Goal: Communication & Community: Ask a question

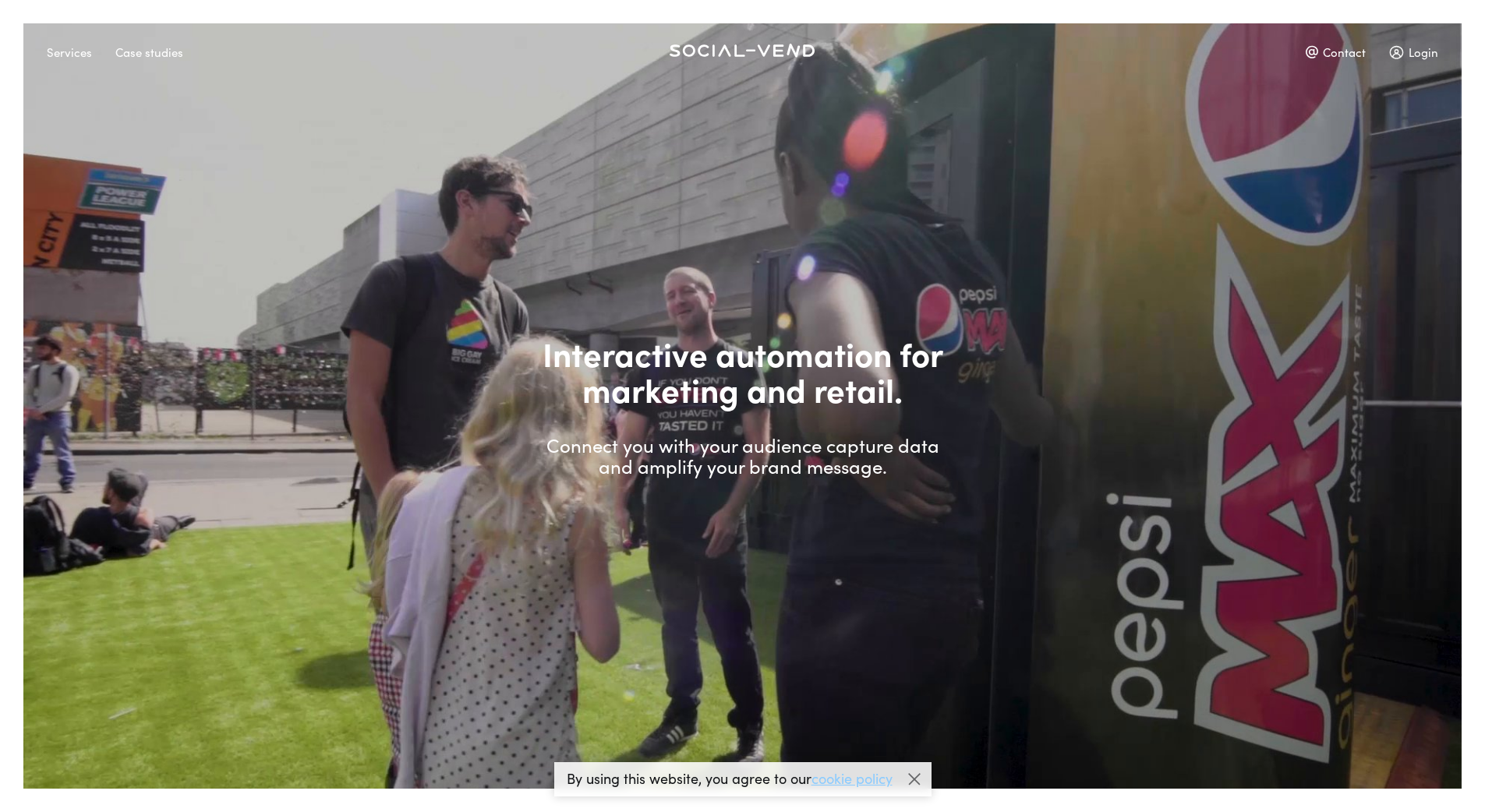
click at [1360, 55] on div "Contact" at bounding box center [1335, 52] width 60 height 28
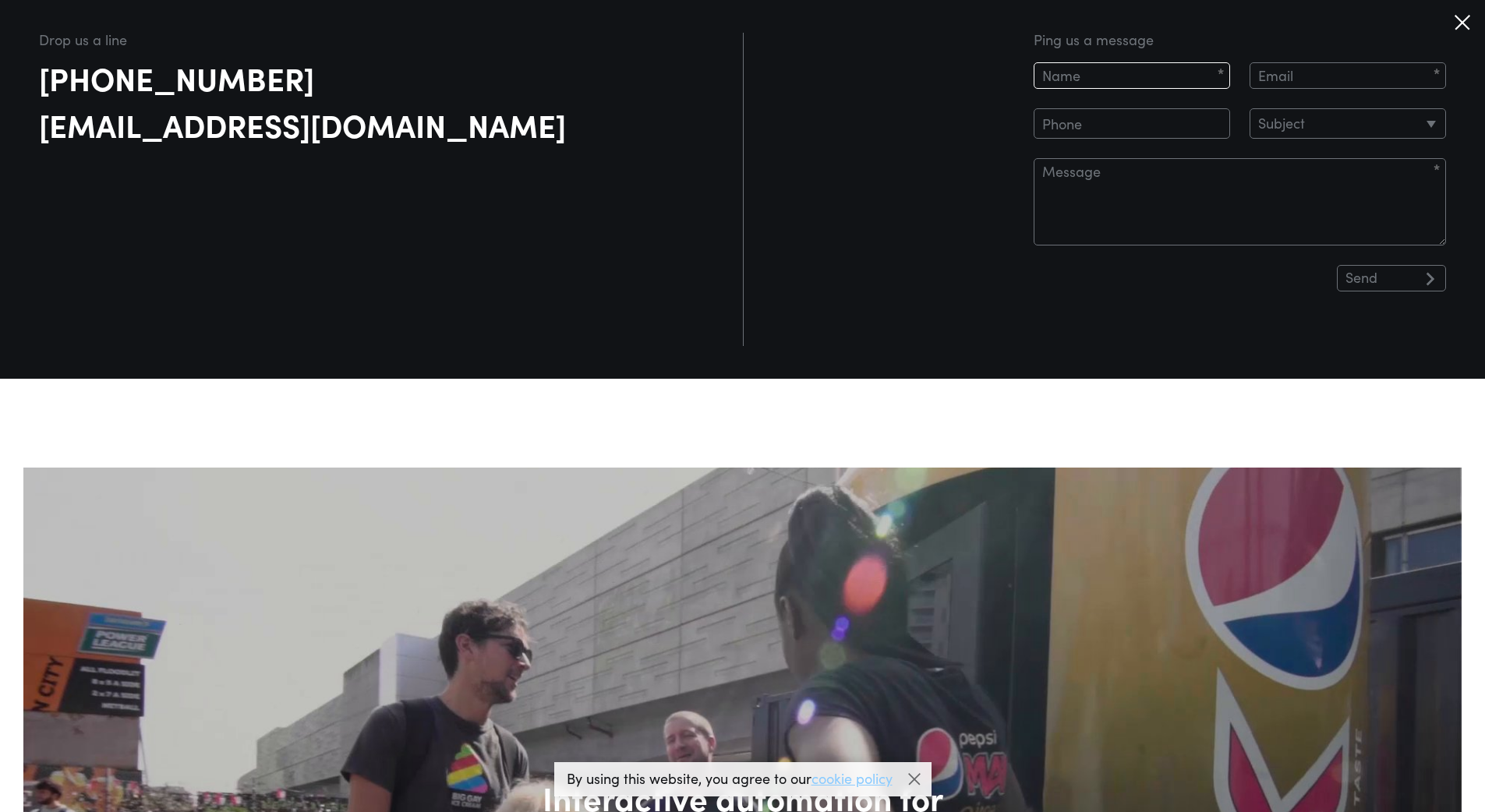
click at [1212, 79] on input at bounding box center [1131, 75] width 196 height 27
type input "[PERSON_NAME]"
type input "[EMAIL_ADDRESS][DOMAIN_NAME]"
type input "6154067420"
click at [1386, 79] on input "[EMAIL_ADDRESS][DOMAIN_NAME]" at bounding box center [1347, 75] width 196 height 27
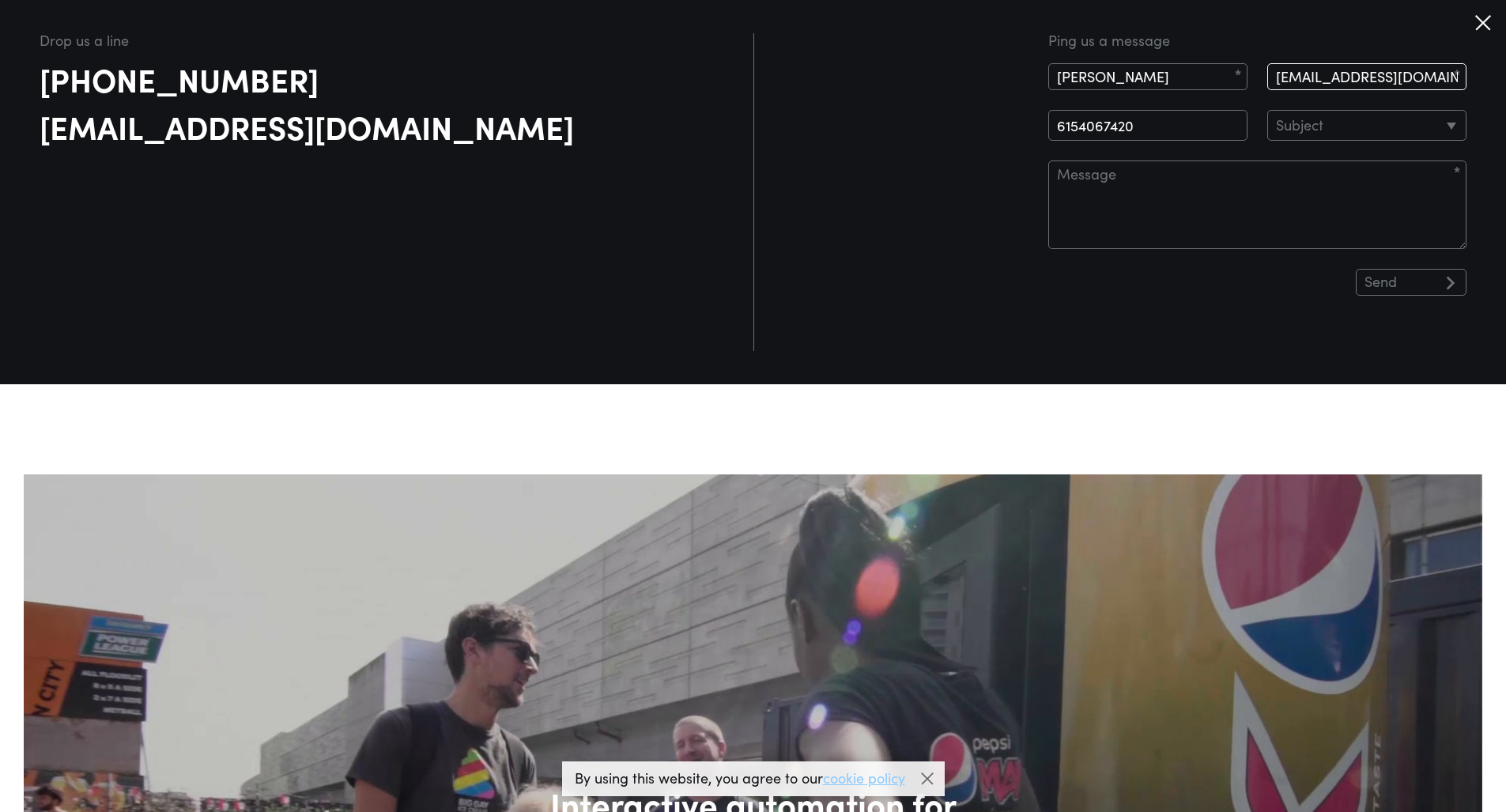
click at [1405, 80] on input "[EMAIL_ADDRESS][DOMAIN_NAME]" at bounding box center [1366, 77] width 199 height 27
click at [1373, 77] on input "[EMAIL_ADDRESS][DOMAIN_NAME]" at bounding box center [1366, 77] width 199 height 27
click at [1368, 80] on input "[EMAIL_ADDRESS][DOMAIN_NAME]" at bounding box center [1366, 77] width 199 height 27
click at [1370, 80] on input "[EMAIL_ADDRESS][DOMAIN_NAME]" at bounding box center [1366, 77] width 199 height 27
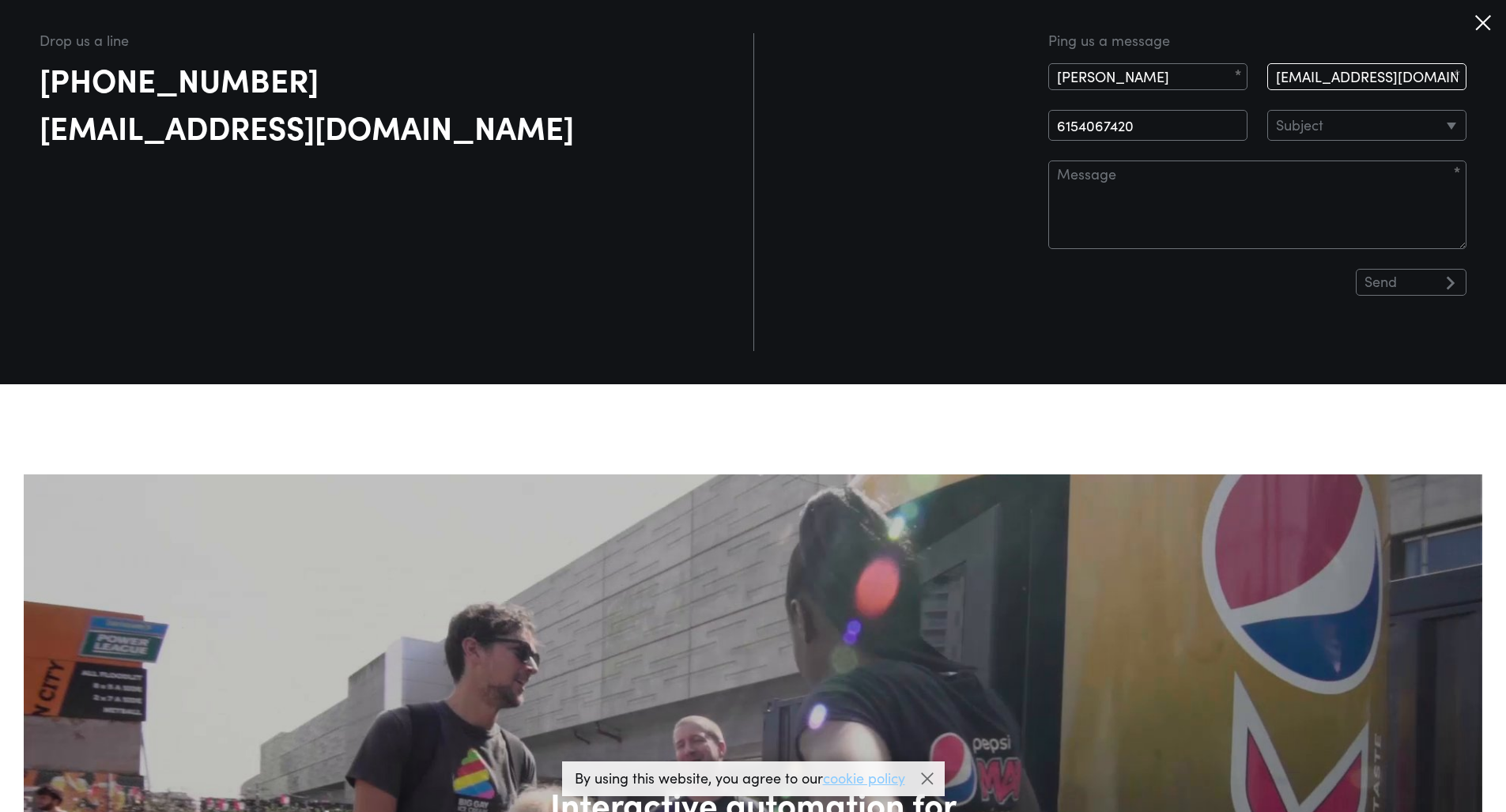
click at [1376, 77] on input "[EMAIL_ADDRESS][DOMAIN_NAME]" at bounding box center [1366, 77] width 199 height 27
type input "[PERSON_NAME][EMAIL_ADDRESS][DOMAIN_NAME]"
click at [1380, 105] on form "[PERSON_NAME] [PERSON_NAME][EMAIL_ADDRESS][DOMAIN_NAME] 6154067420 Subject Expe…" at bounding box center [1258, 179] width 418 height 232
click at [1380, 116] on select "Subject Experiential Retail Network Support Investment Other" at bounding box center [1366, 125] width 199 height 31
select select "Experiential"
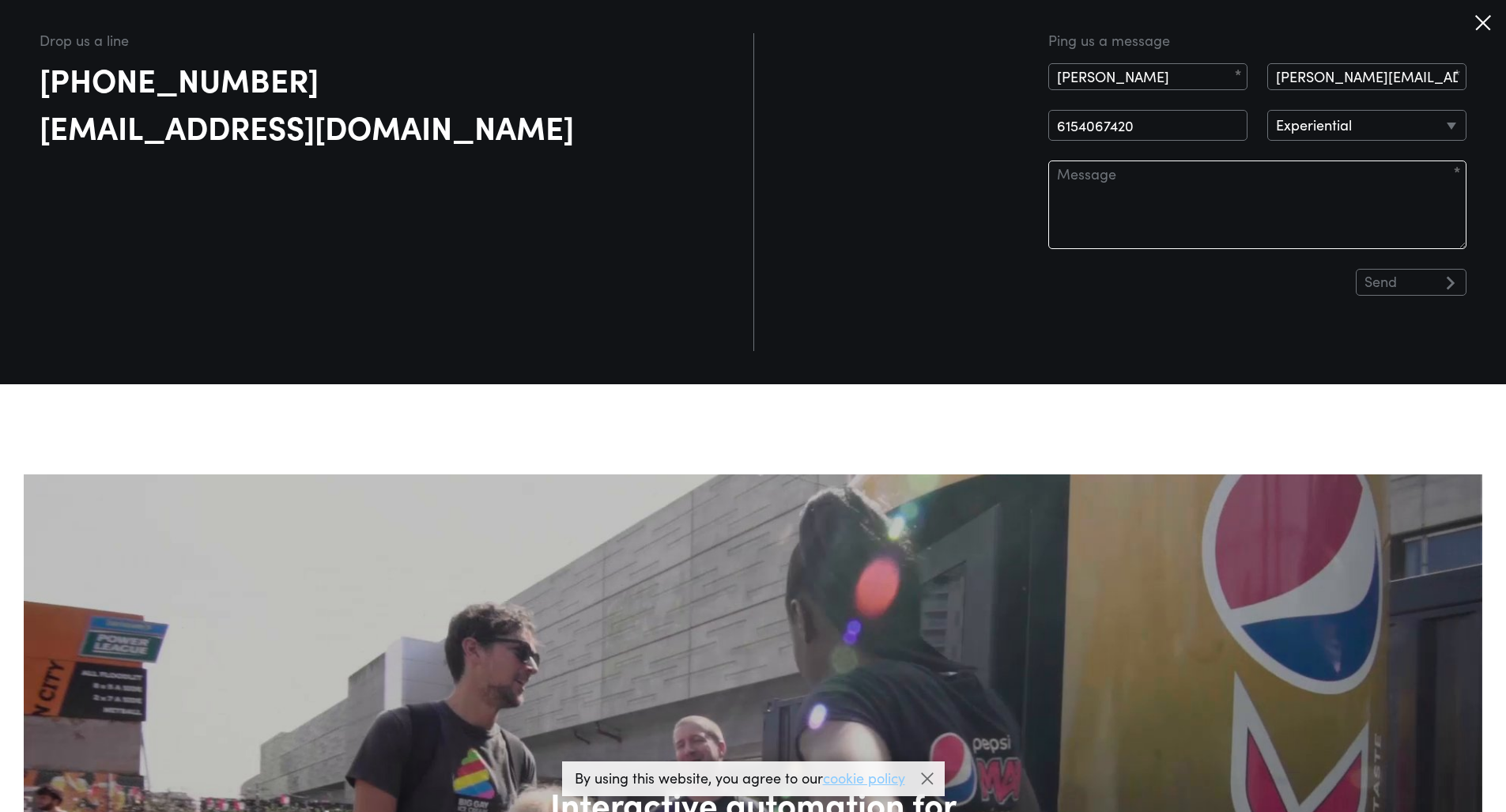
click at [1206, 209] on textarea at bounding box center [1258, 204] width 418 height 89
click at [1122, 196] on textarea "Interested in your vending services. Looking to partner at a bunch of upcoming …" at bounding box center [1258, 204] width 418 height 89
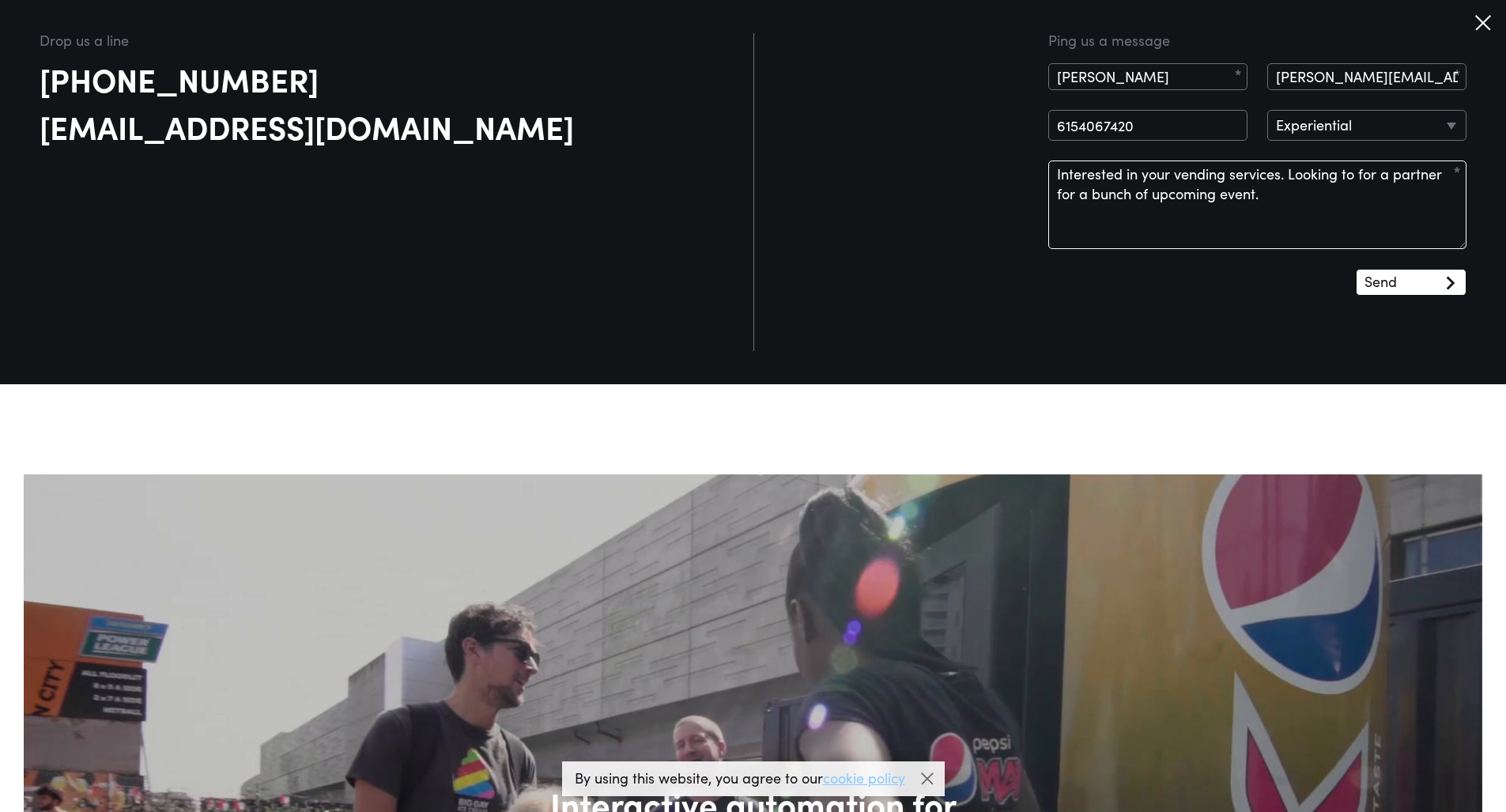
type textarea "Interested in your vending services. Looking to for a partner for a bunch of up…"
click at [1400, 287] on input "Send" at bounding box center [1411, 282] width 111 height 27
type input "Send"
